Goal: Information Seeking & Learning: Find specific fact

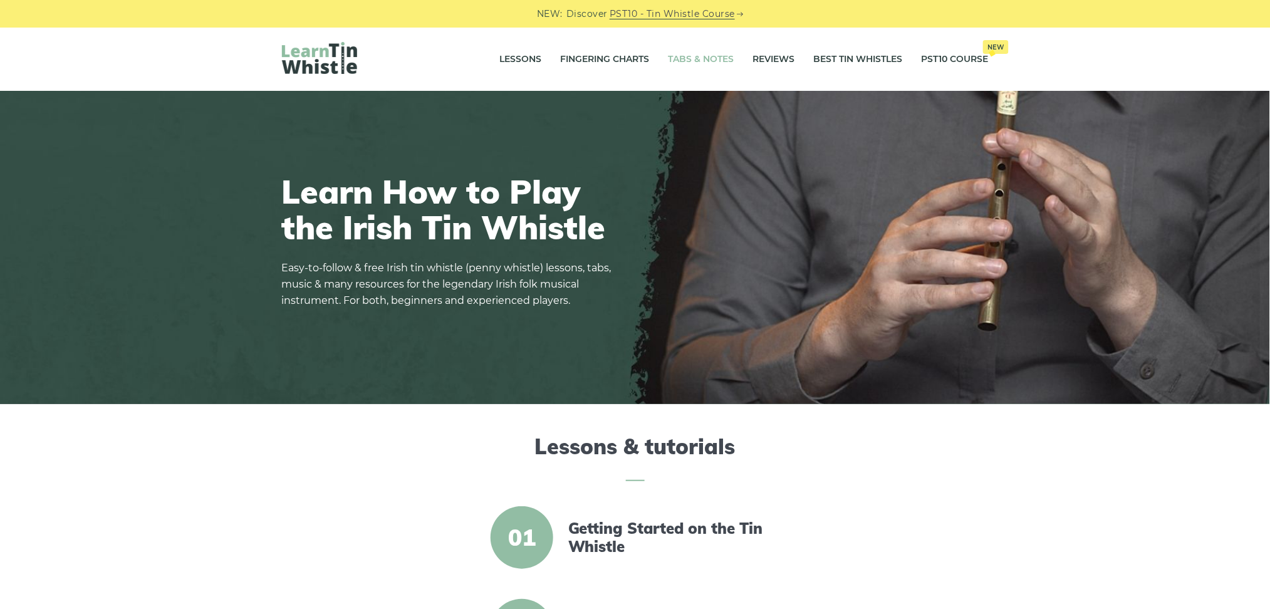
click at [679, 56] on link "Tabs & Notes" at bounding box center [702, 59] width 66 height 31
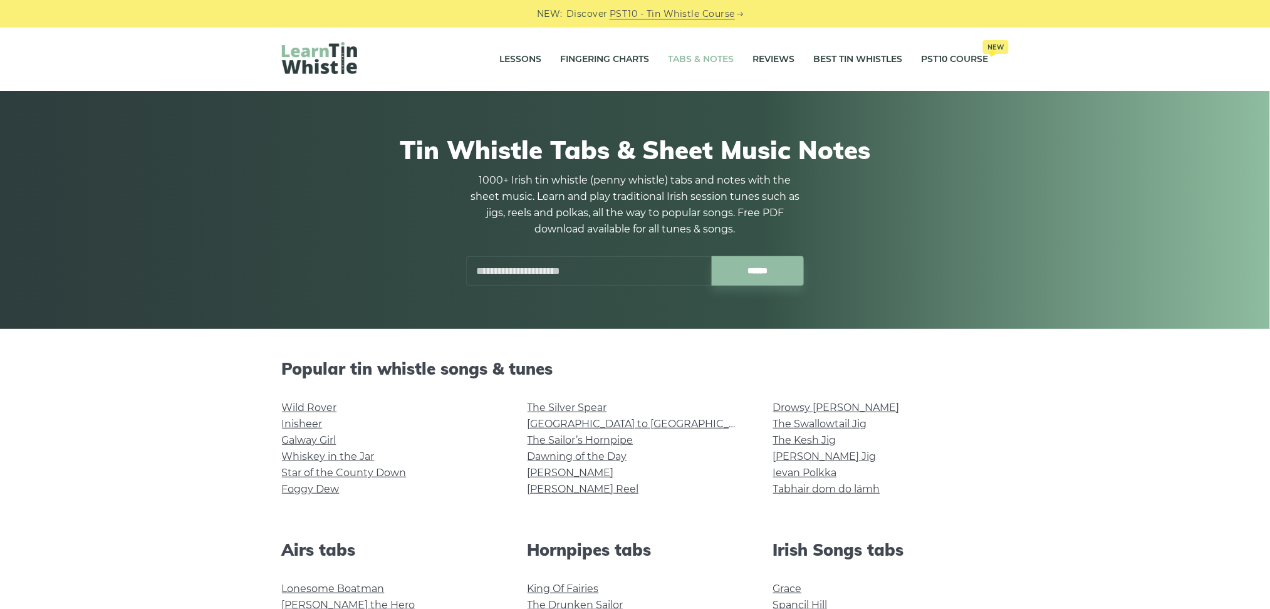
click at [574, 263] on input "text" at bounding box center [589, 270] width 246 height 29
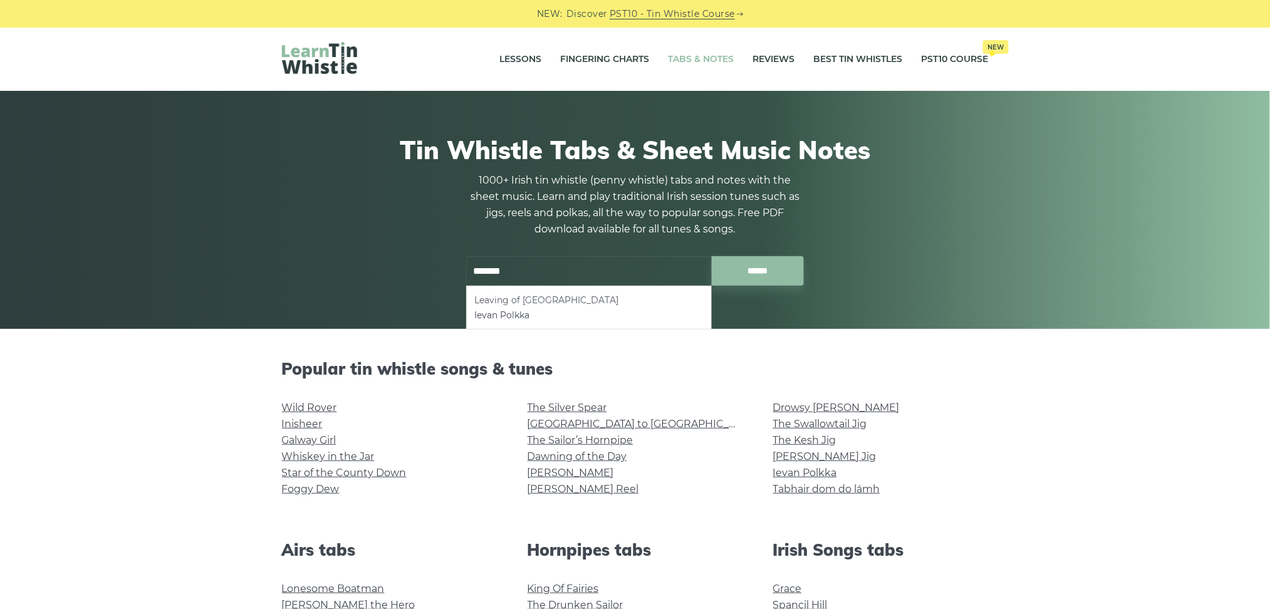
click at [524, 301] on li "Leaving of [GEOGRAPHIC_DATA]" at bounding box center [588, 300] width 229 height 15
type input "**********"
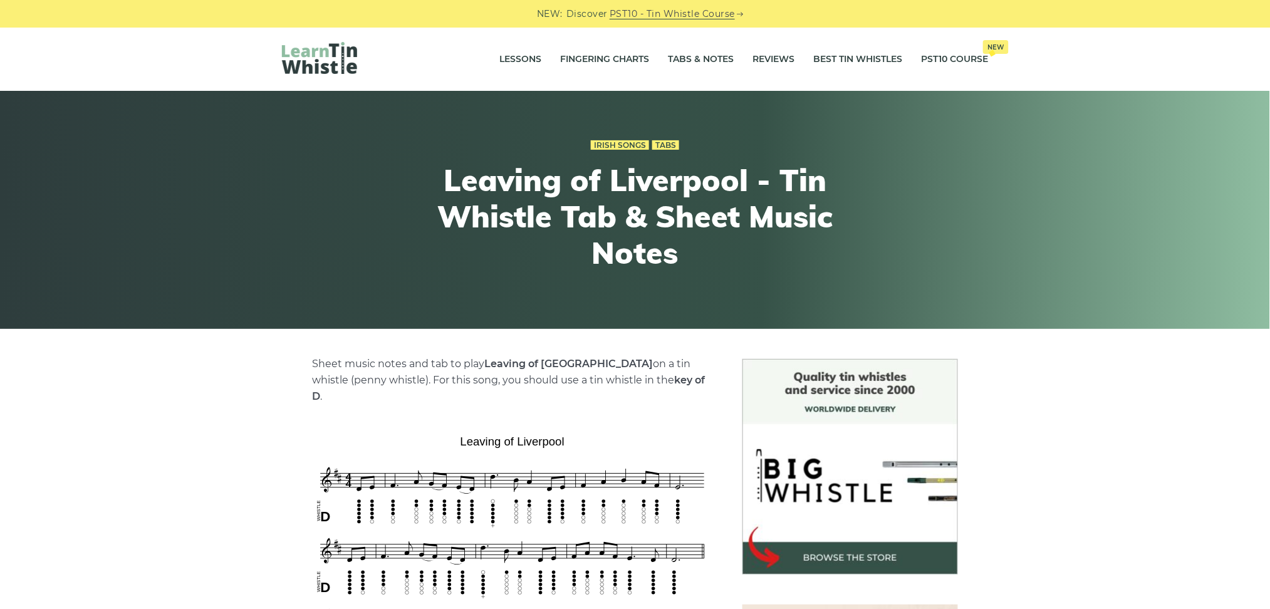
click at [1268, 163] on div "Irish Songs Tabs Leaving of Liverpool - Tin Whistle Tab & Sheet Music Notes" at bounding box center [635, 210] width 1270 height 238
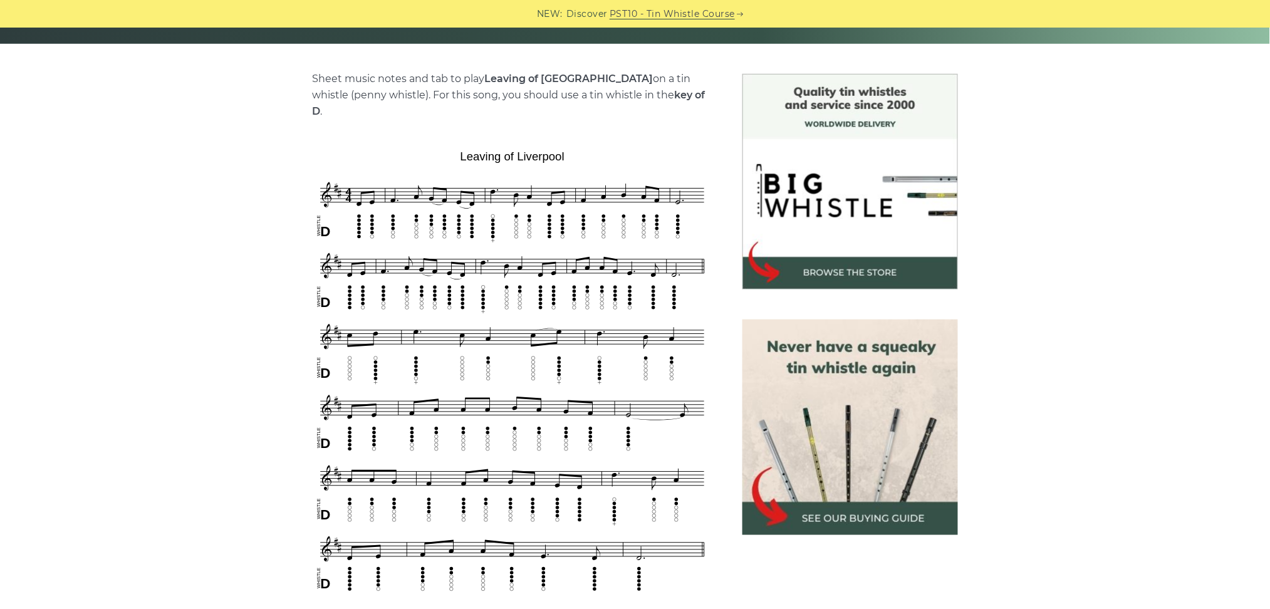
scroll to position [273, 0]
